Goal: Obtain resource: Download file/media

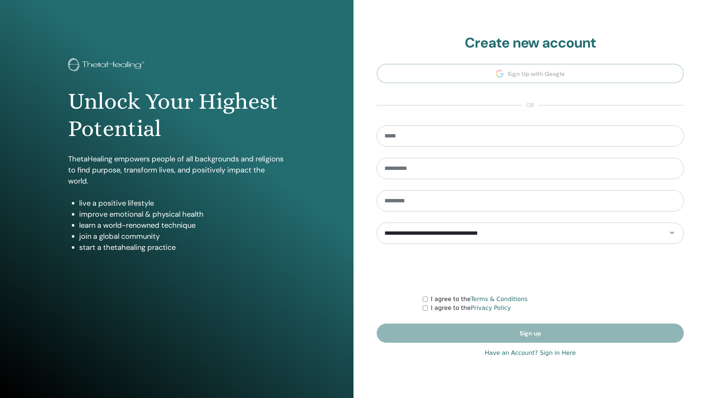
click at [522, 329] on form "**********" at bounding box center [530, 233] width 307 height 217
click at [532, 332] on form "**********" at bounding box center [530, 233] width 307 height 217
click at [524, 333] on form "**********" at bounding box center [530, 233] width 307 height 217
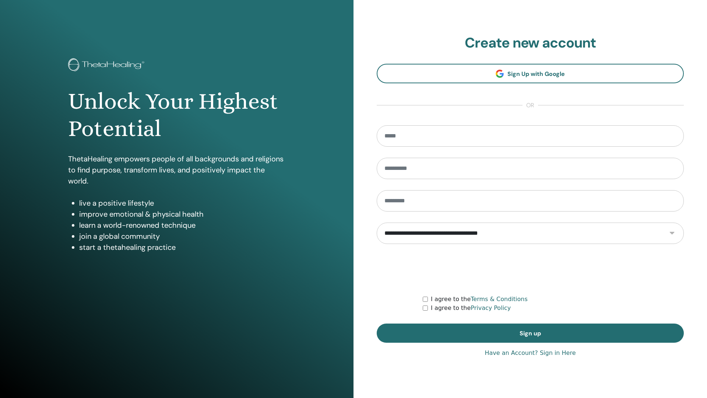
click at [562, 353] on link "Have an Account? Sign in Here" at bounding box center [530, 353] width 91 height 9
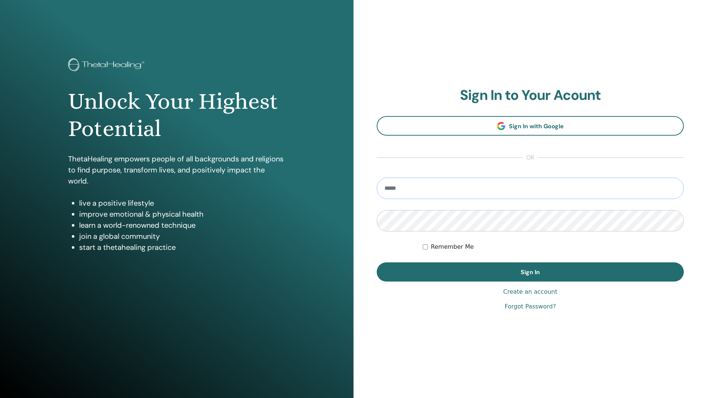
click at [414, 188] on input "email" at bounding box center [530, 188] width 307 height 21
type input "**********"
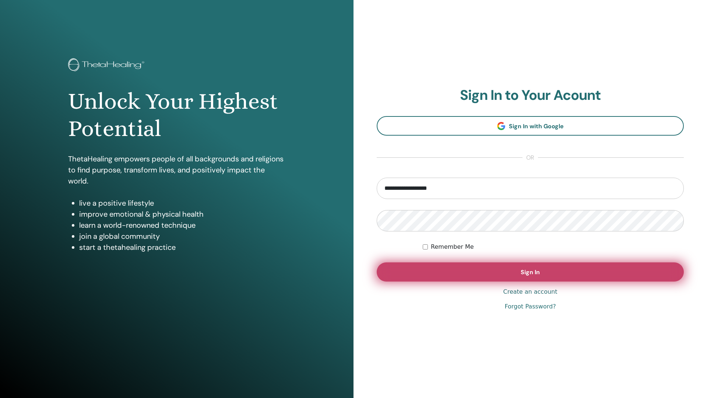
click at [536, 275] on span "Sign In" at bounding box center [530, 272] width 19 height 8
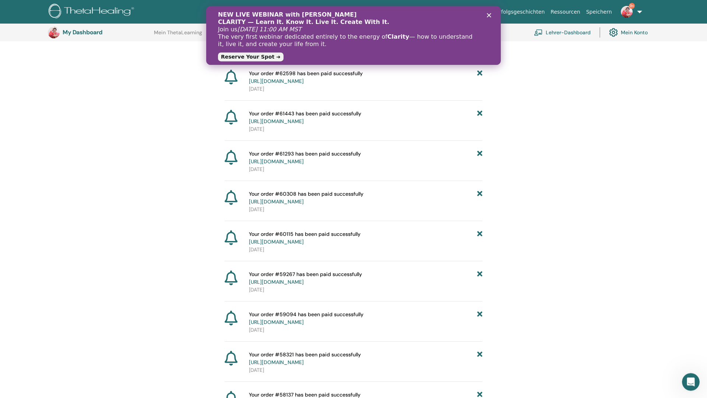
scroll to position [130, 0]
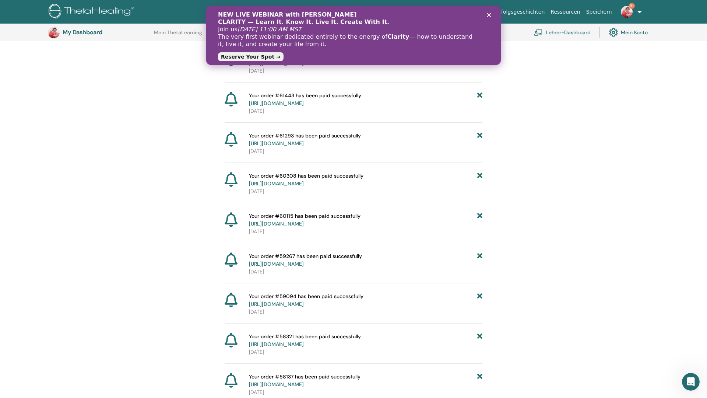
click at [490, 13] on div "Schließen" at bounding box center [490, 15] width 7 height 4
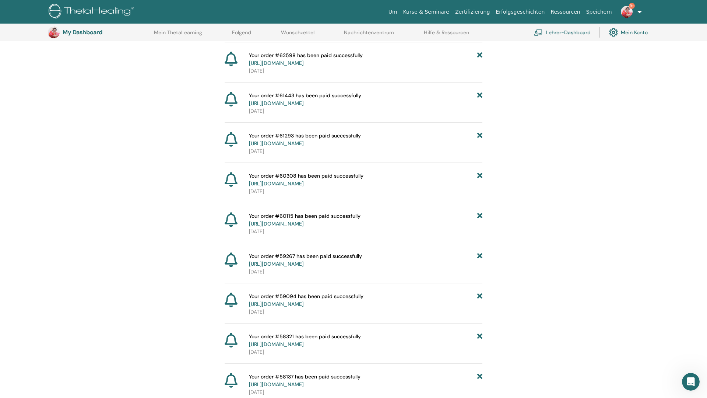
scroll to position [0, 0]
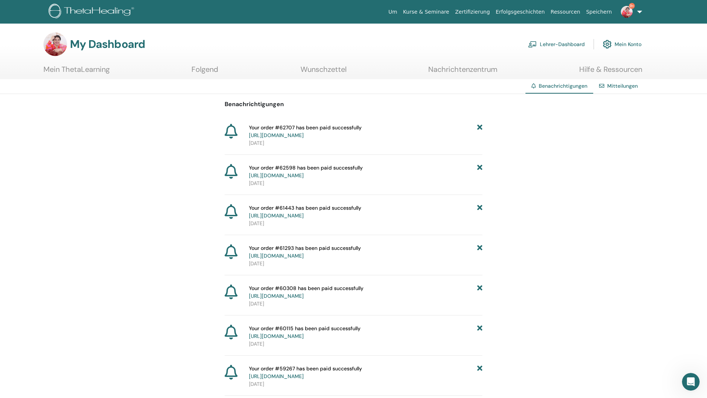
click at [629, 10] on img at bounding box center [627, 12] width 12 height 12
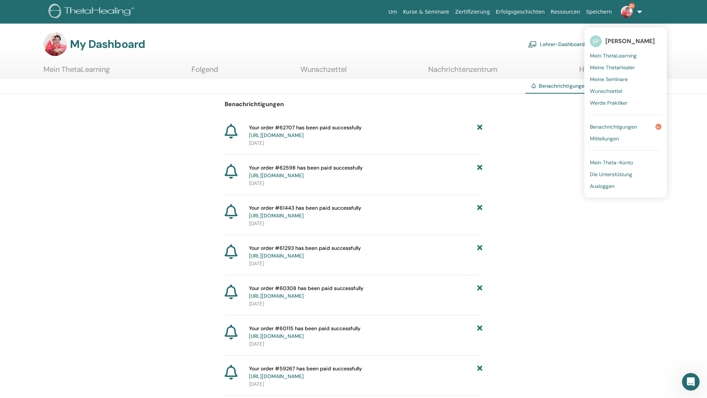
click at [616, 126] on span "Benachrichtigungen" at bounding box center [613, 126] width 47 height 7
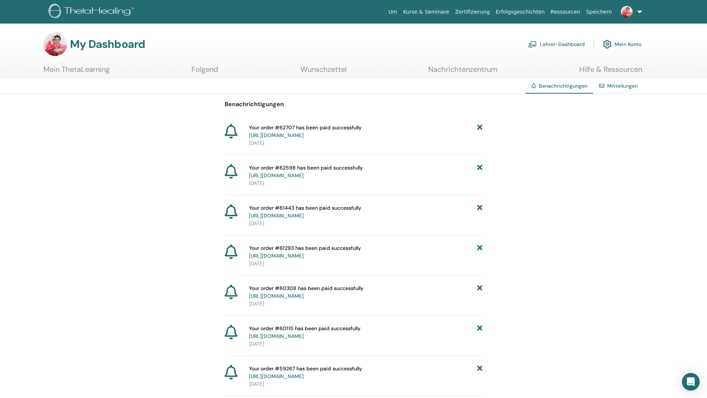
click at [571, 46] on link "Lehrer-Dashboard" at bounding box center [556, 44] width 57 height 16
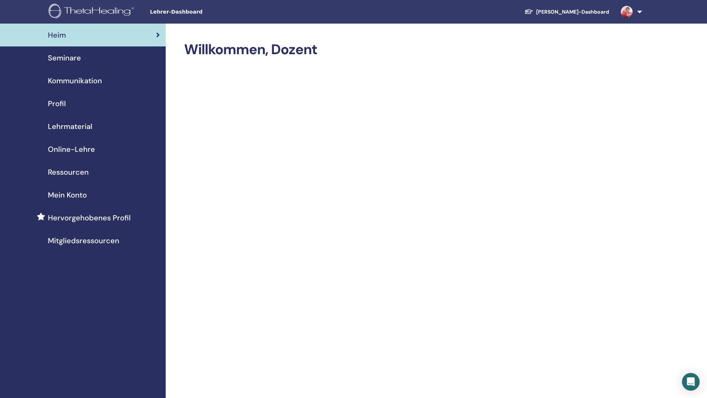
click at [59, 57] on span "Seminare" at bounding box center [64, 57] width 33 height 11
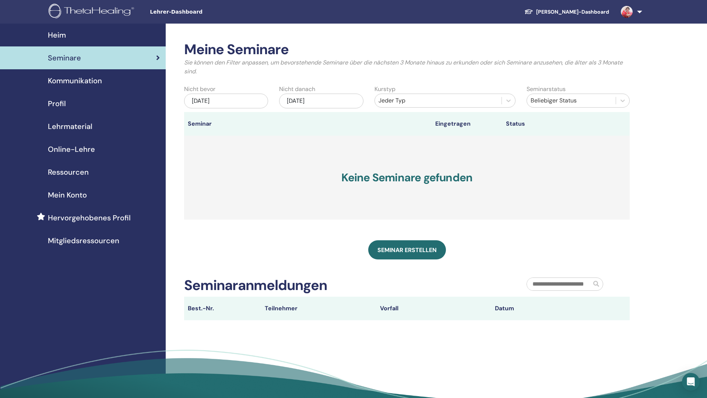
click at [81, 125] on span "Lehrmaterial" at bounding box center [70, 126] width 45 height 11
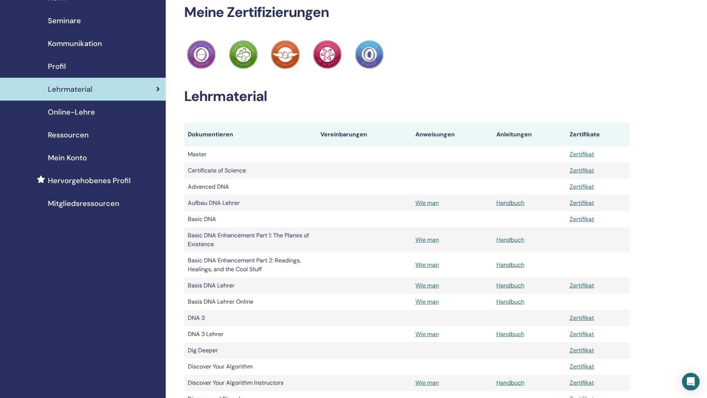
scroll to position [38, 0]
click at [197, 57] on img at bounding box center [201, 54] width 29 height 29
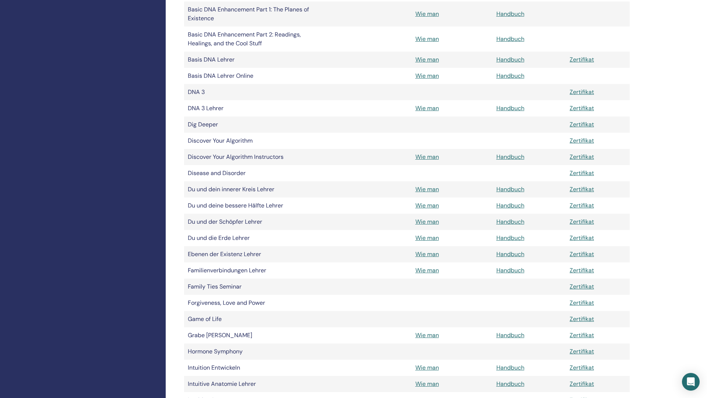
scroll to position [0, 0]
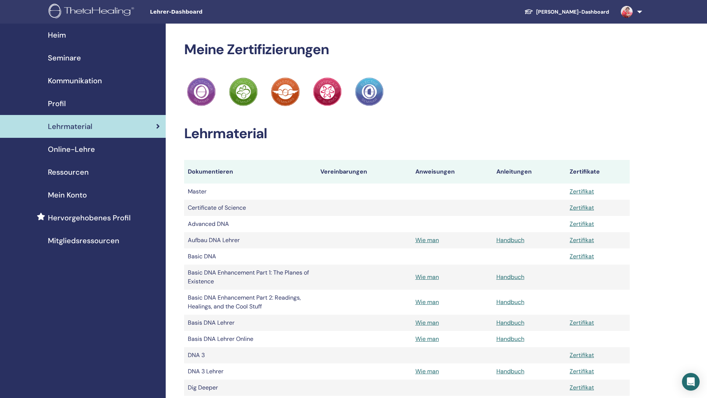
click at [83, 147] on span "Online-Lehre" at bounding box center [71, 149] width 47 height 11
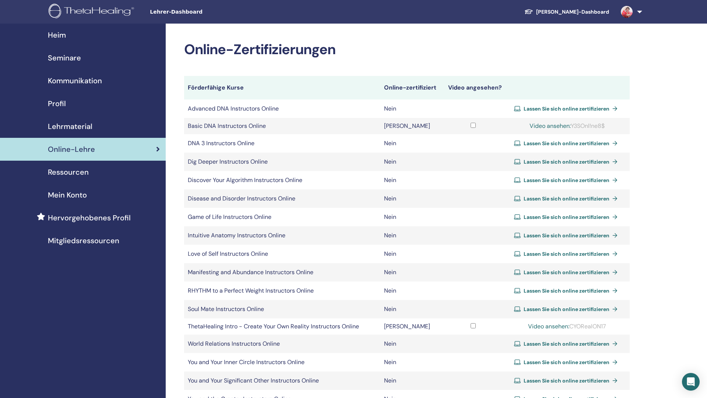
click at [87, 242] on span "Mitgliedsressourcen" at bounding box center [83, 240] width 71 height 11
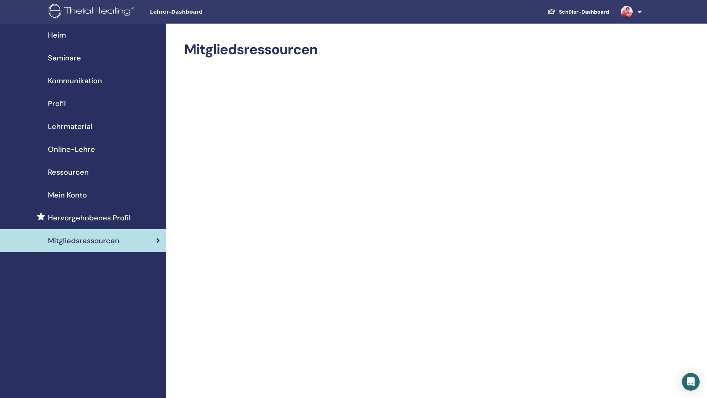
click at [74, 170] on span "Ressourcen" at bounding box center [68, 172] width 41 height 11
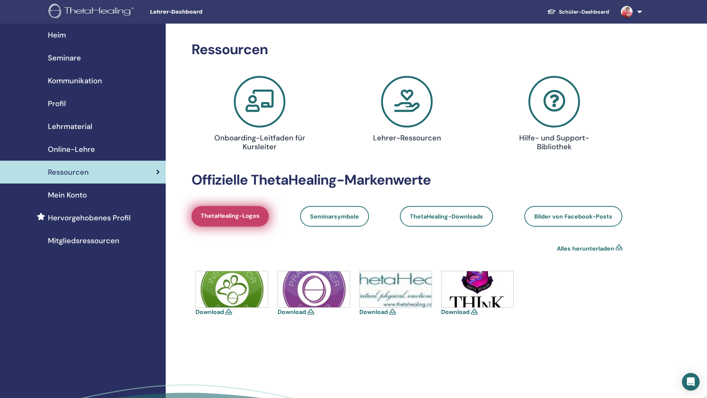
click at [251, 217] on span "ThetaHealing-Logos" at bounding box center [230, 216] width 59 height 9
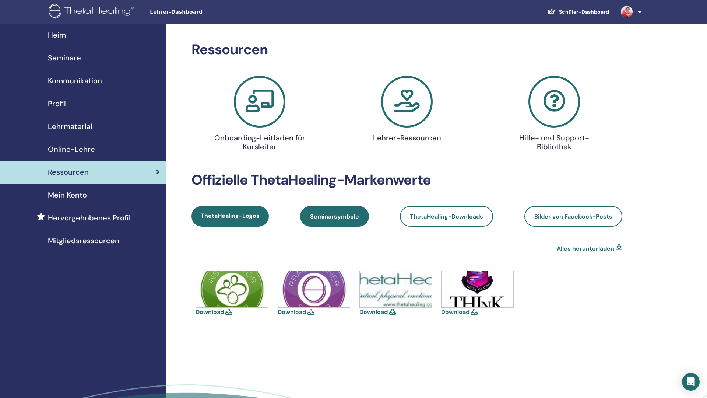
click at [344, 223] on link "Seminarsymbole" at bounding box center [334, 216] width 69 height 21
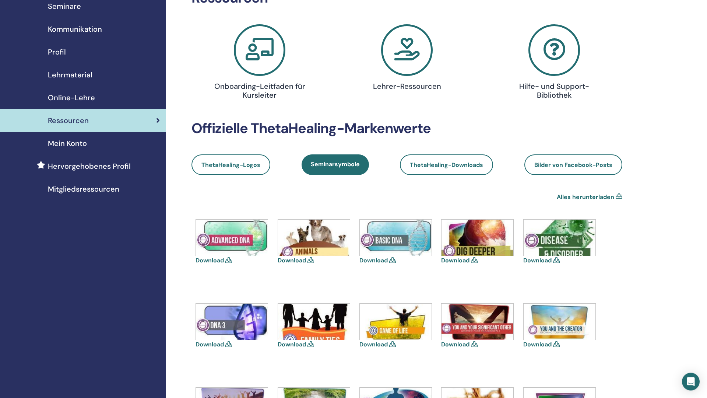
scroll to position [75, 0]
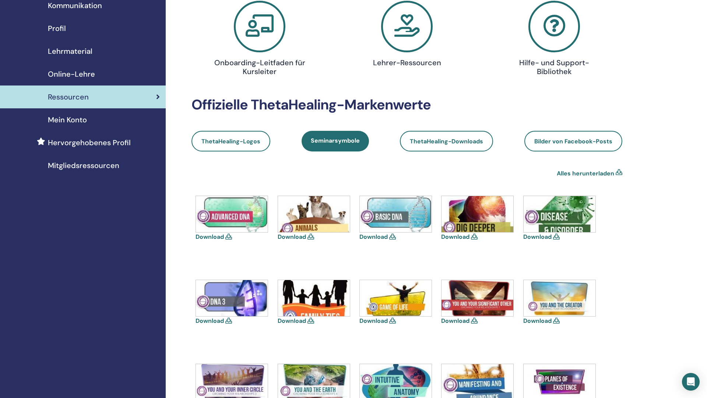
click at [401, 209] on img at bounding box center [396, 214] width 72 height 36
click at [392, 236] on icon at bounding box center [392, 237] width 7 height 6
click at [392, 238] on icon at bounding box center [392, 237] width 7 height 6
click at [392, 214] on img at bounding box center [396, 214] width 72 height 36
click at [379, 237] on link "Download" at bounding box center [374, 237] width 28 height 8
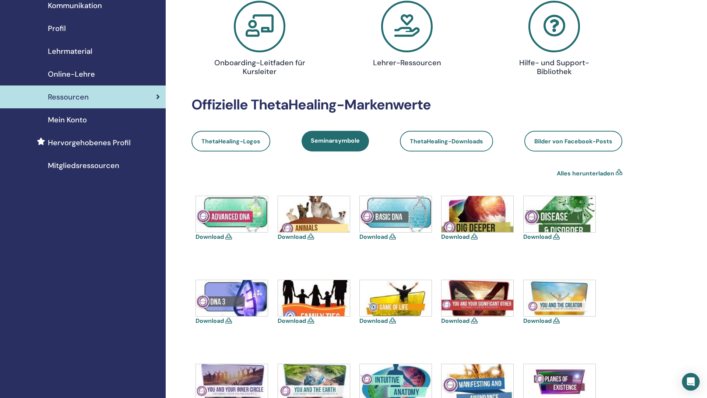
click at [230, 237] on icon at bounding box center [228, 237] width 7 height 6
click at [229, 236] on icon at bounding box center [228, 237] width 7 height 6
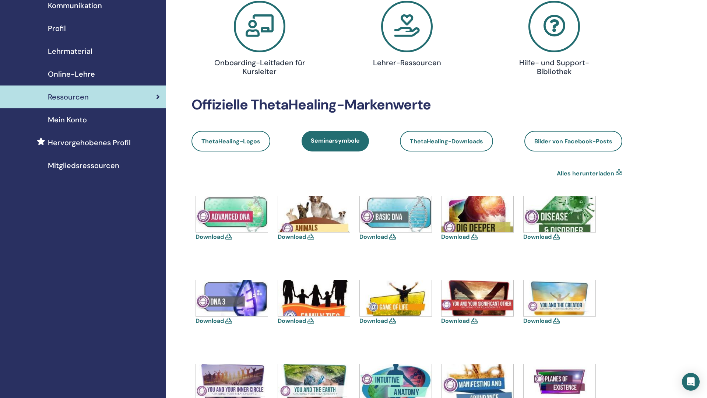
click at [237, 215] on img at bounding box center [232, 214] width 72 height 36
click at [229, 235] on icon at bounding box center [228, 237] width 7 height 6
click at [228, 238] on icon at bounding box center [228, 237] width 7 height 6
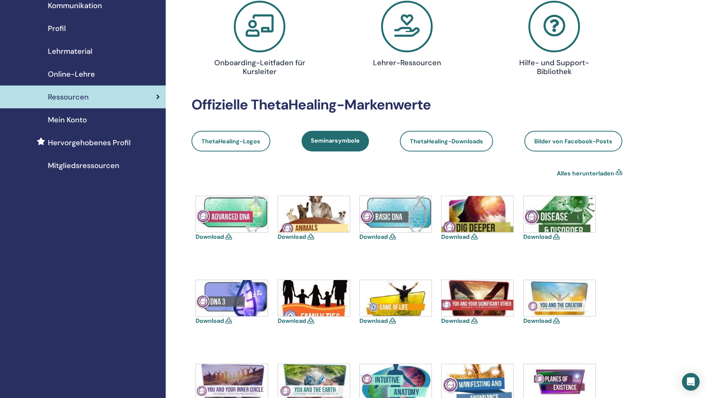
click at [230, 241] on div "Download" at bounding box center [233, 219] width 74 height 46
click at [230, 232] on img at bounding box center [232, 214] width 72 height 36
click at [228, 236] on icon at bounding box center [228, 237] width 7 height 6
click at [229, 235] on icon at bounding box center [228, 237] width 7 height 6
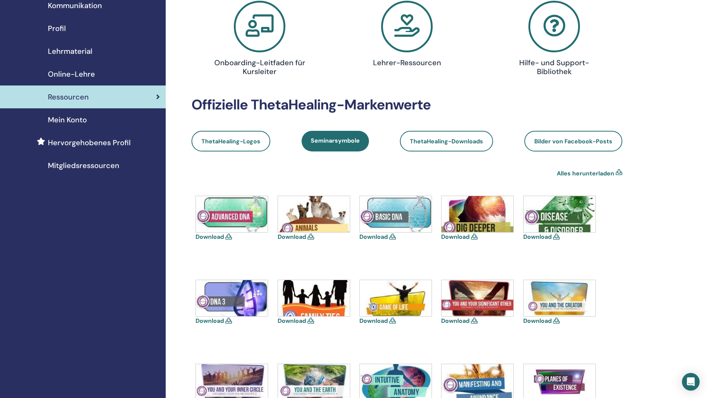
click at [229, 235] on icon at bounding box center [228, 237] width 7 height 6
click at [233, 218] on img at bounding box center [232, 214] width 72 height 36
click at [208, 224] on img at bounding box center [232, 214] width 72 height 36
click at [461, 143] on span "ThetaHealing-Downloads" at bounding box center [446, 141] width 73 height 8
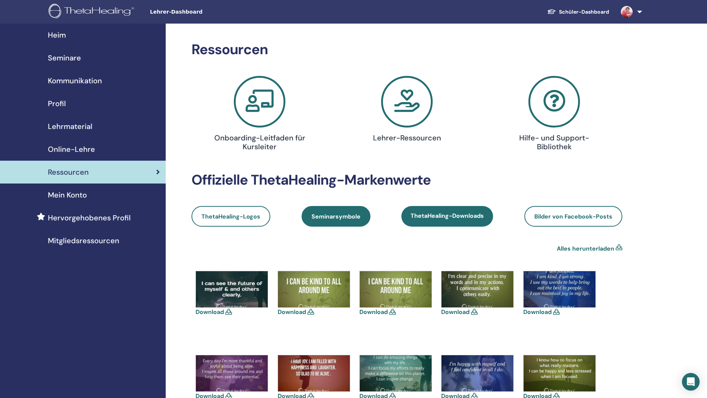
click at [330, 216] on span "Seminarsymbole" at bounding box center [336, 217] width 49 height 8
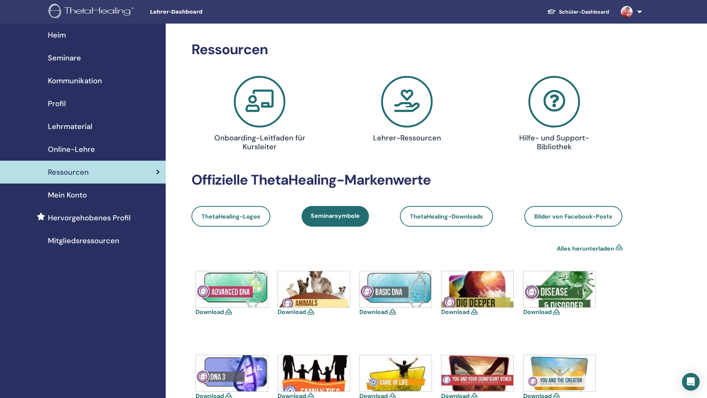
click at [230, 312] on icon at bounding box center [228, 312] width 7 height 6
click at [234, 302] on img at bounding box center [232, 289] width 72 height 36
click at [234, 283] on img at bounding box center [232, 289] width 72 height 36
click at [229, 311] on icon at bounding box center [228, 312] width 7 height 6
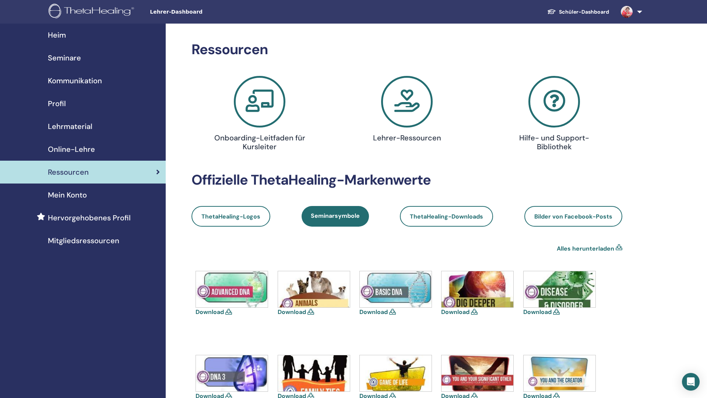
click at [235, 296] on img at bounding box center [232, 289] width 72 height 36
click at [235, 291] on img at bounding box center [232, 289] width 72 height 36
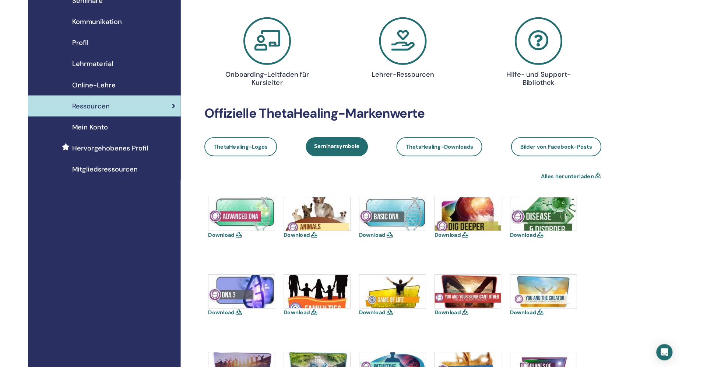
scroll to position [75, 0]
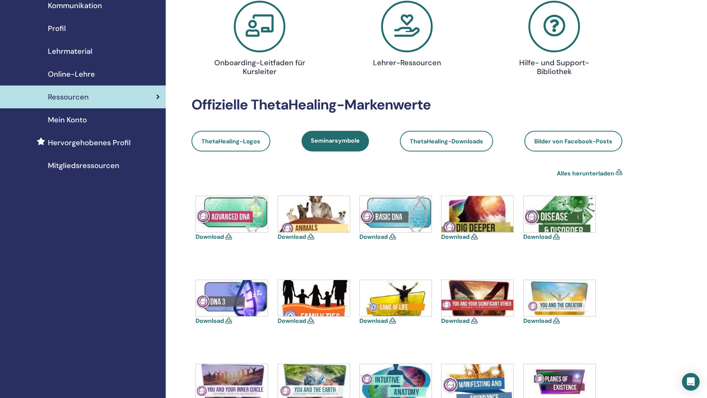
click at [230, 235] on icon at bounding box center [228, 237] width 7 height 6
